Goal: Transaction & Acquisition: Obtain resource

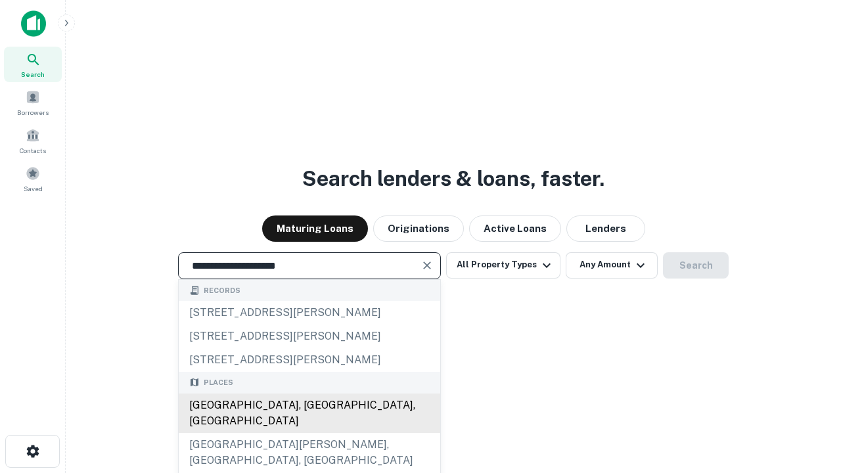
click at [309, 433] on div "Santa Monica, CA, USA" at bounding box center [310, 413] width 262 height 39
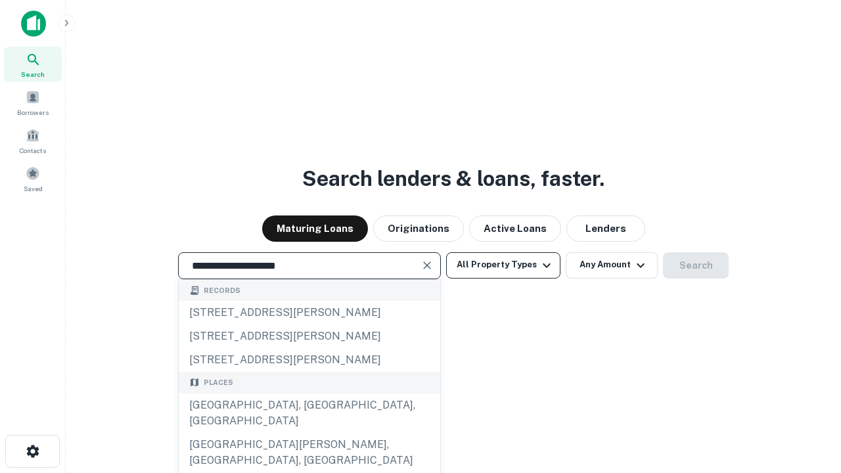
click at [503, 265] on button "All Property Types" at bounding box center [503, 265] width 114 height 26
type input "**********"
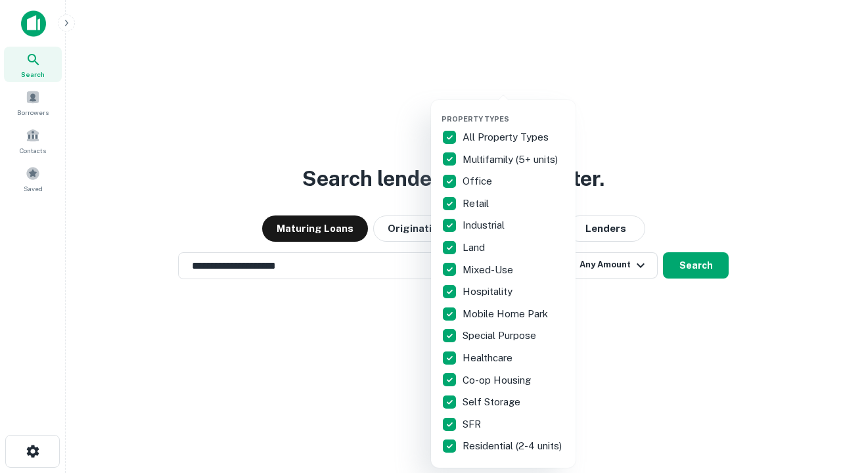
click at [514, 110] on button "button" at bounding box center [514, 110] width 145 height 1
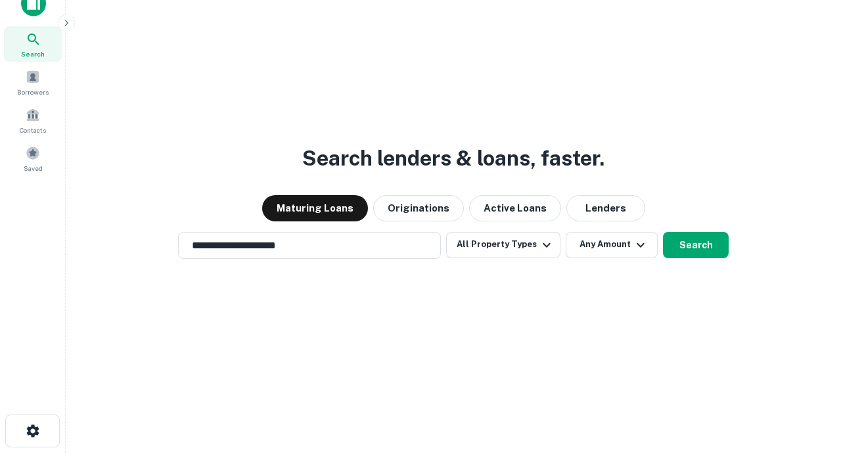
scroll to position [8, 158]
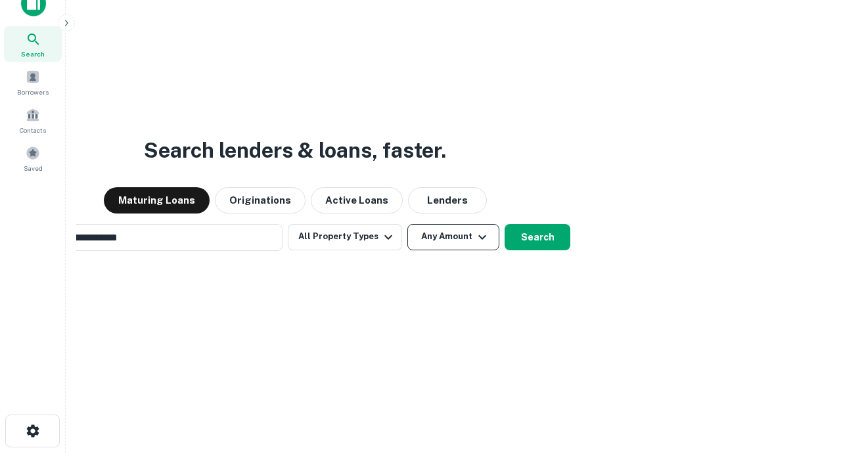
click at [407, 224] on button "Any Amount" at bounding box center [453, 237] width 92 height 26
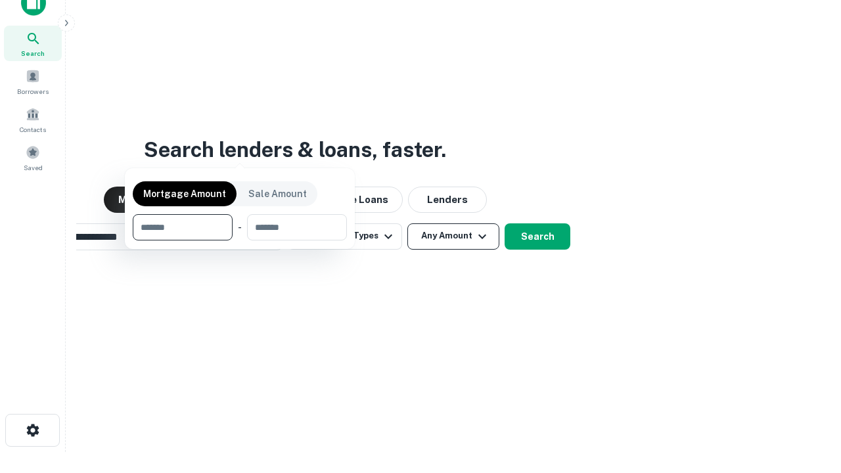
scroll to position [95, 372]
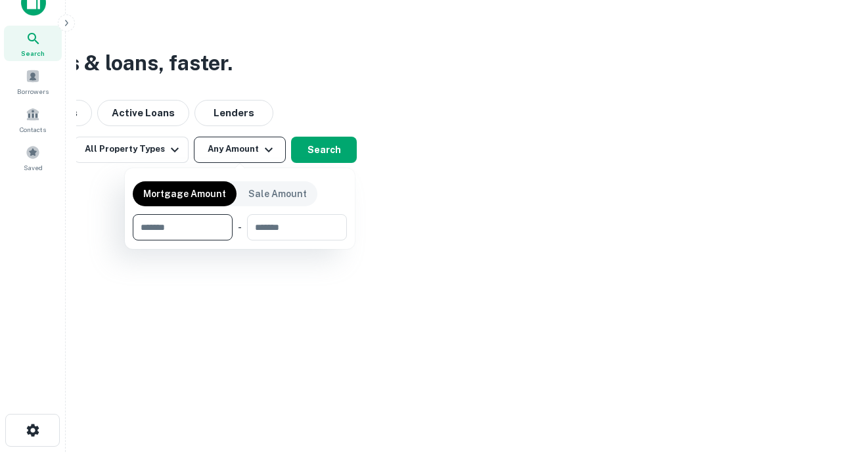
type input "*******"
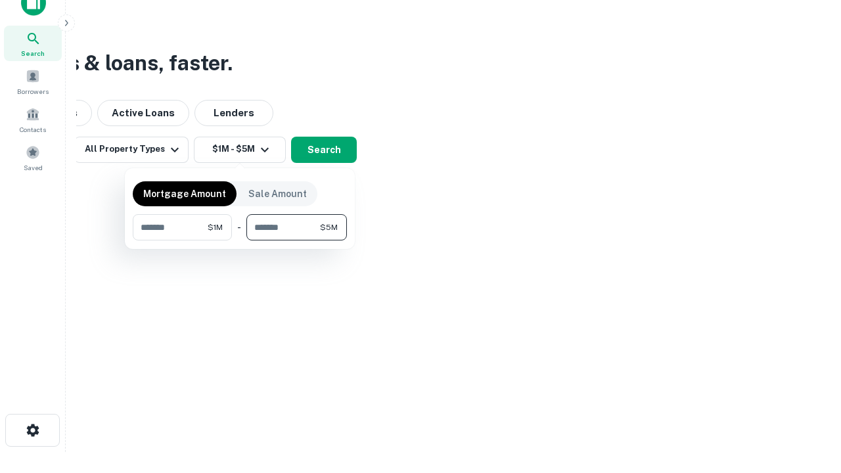
type input "*******"
click at [240, 240] on button "button" at bounding box center [240, 240] width 214 height 1
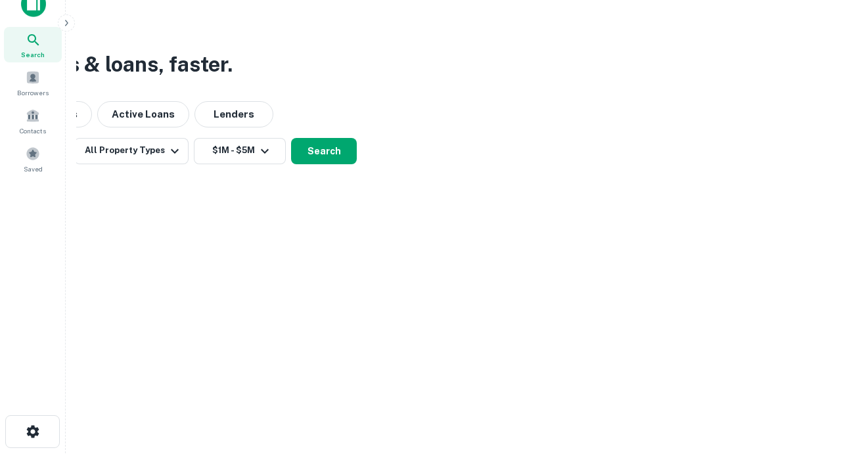
scroll to position [8, 242]
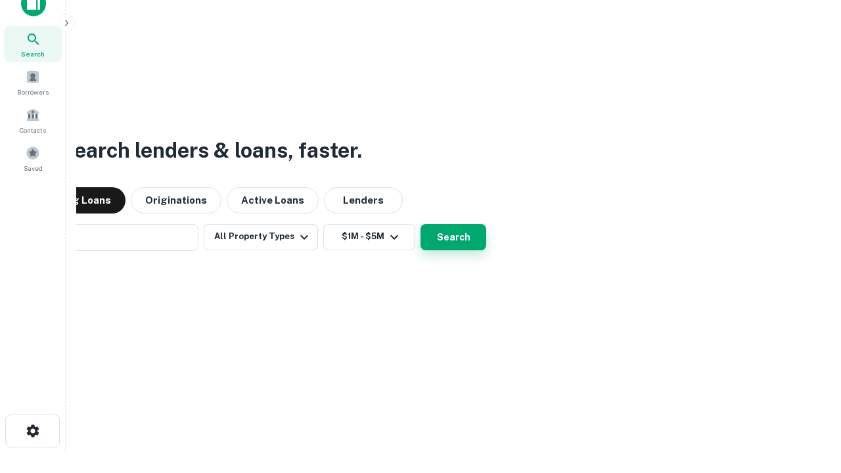
click at [421, 224] on button "Search" at bounding box center [454, 237] width 66 height 26
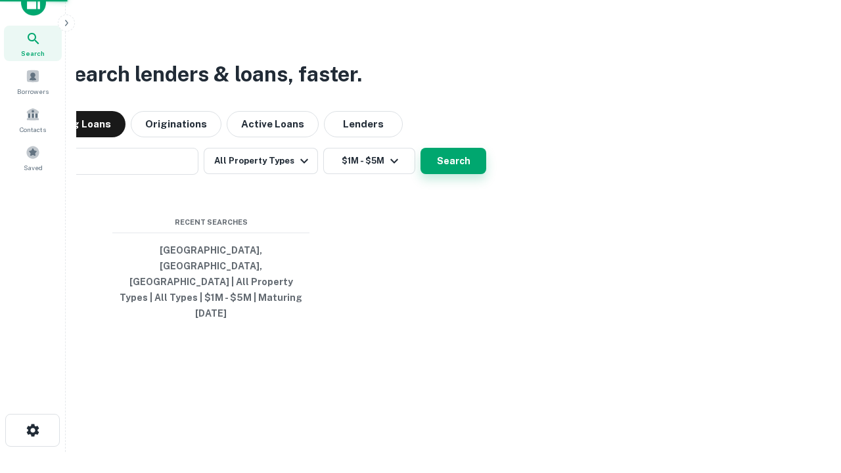
scroll to position [35, 372]
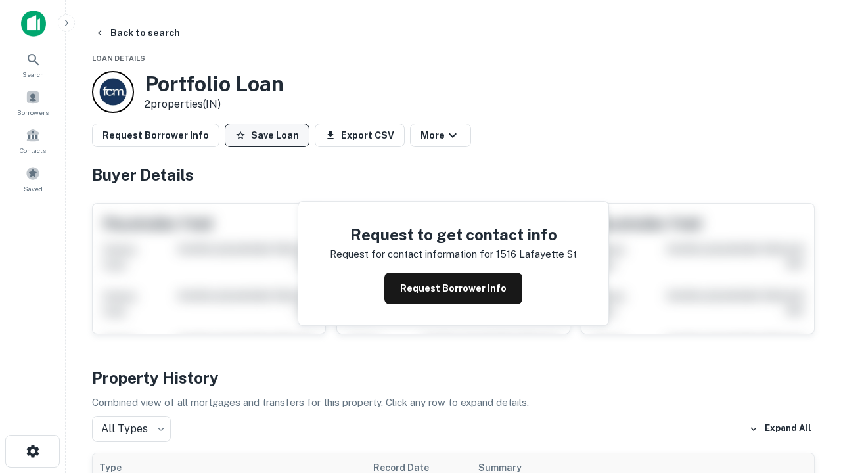
click at [267, 135] on button "Save Loan" at bounding box center [267, 136] width 85 height 24
click at [270, 135] on button "Loan Saved" at bounding box center [270, 136] width 91 height 24
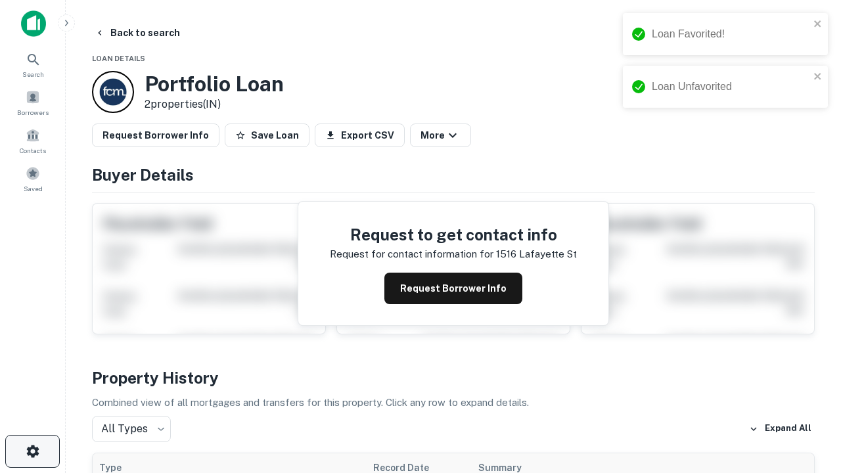
click at [32, 451] on icon "button" at bounding box center [33, 452] width 16 height 16
